Goal: Task Accomplishment & Management: Manage account settings

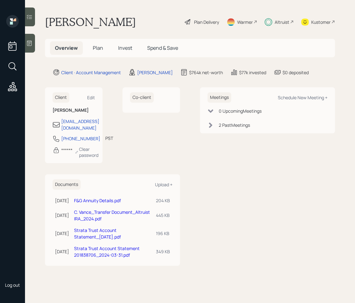
click at [35, 18] on div at bounding box center [30, 17] width 10 height 19
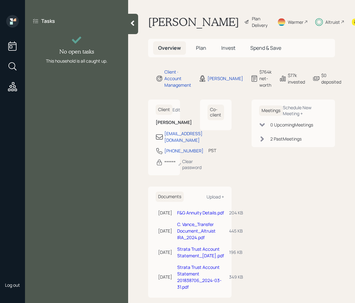
click at [134, 21] on icon at bounding box center [132, 23] width 3 height 5
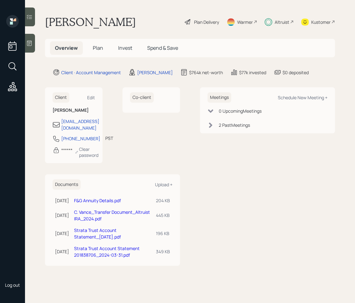
click at [100, 49] on span "Plan" at bounding box center [98, 47] width 10 height 7
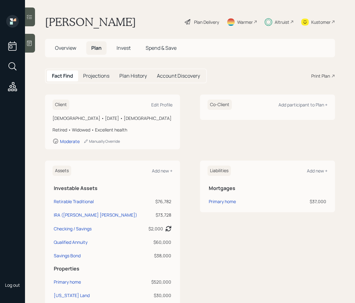
click at [131, 50] on span "Invest" at bounding box center [124, 47] width 14 height 7
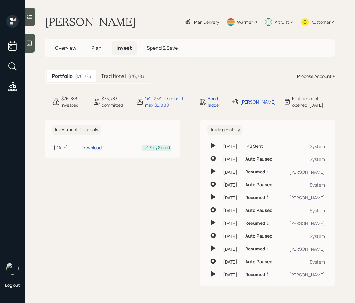
click at [72, 47] on span "Overview" at bounding box center [65, 47] width 21 height 7
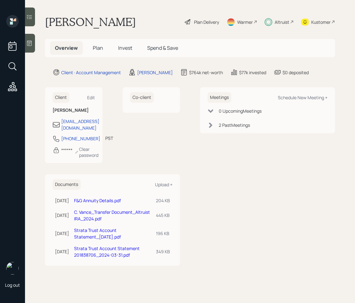
click at [95, 49] on span "Plan" at bounding box center [98, 47] width 10 height 7
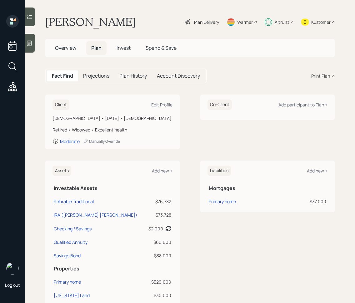
click at [130, 45] on span "Invest" at bounding box center [124, 47] width 14 height 7
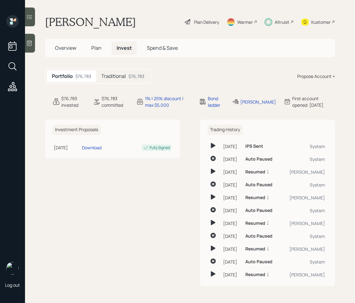
click at [116, 74] on h5 "Traditional" at bounding box center [113, 76] width 25 height 6
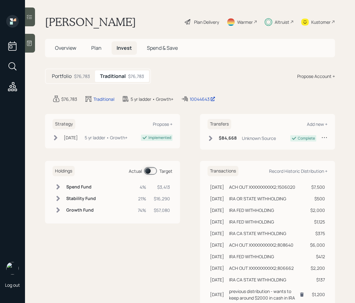
click at [148, 171] on span at bounding box center [150, 171] width 13 height 8
click at [32, 45] on icon at bounding box center [29, 43] width 5 height 5
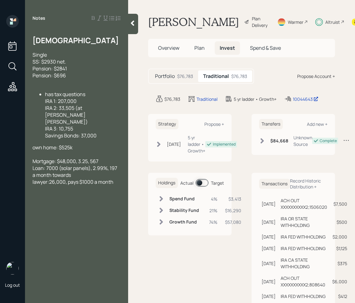
click at [132, 24] on icon at bounding box center [132, 23] width 6 height 6
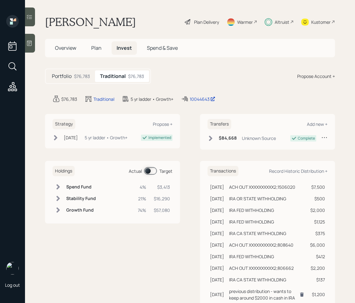
click at [32, 15] on icon at bounding box center [29, 17] width 6 height 6
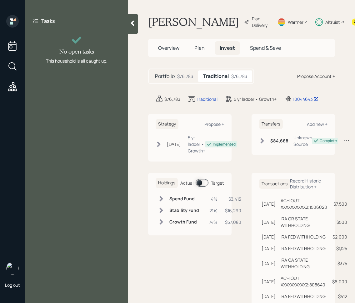
click at [133, 20] on icon at bounding box center [132, 23] width 6 height 6
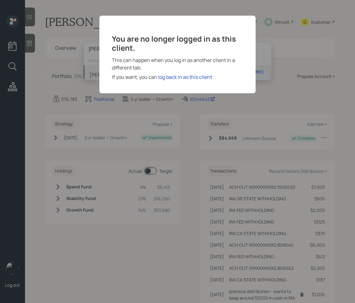
type input "Robert Correa"
